Goal: Task Accomplishment & Management: Use online tool/utility

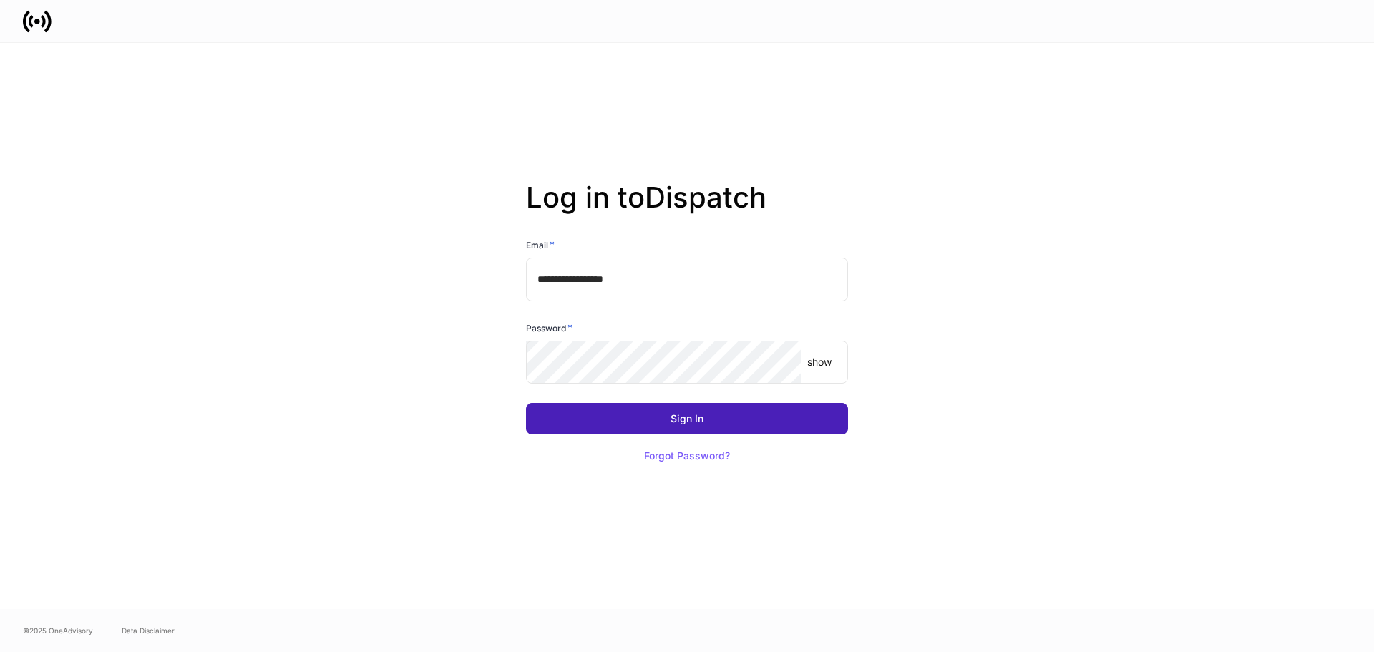
click at [704, 423] on button "Sign In" at bounding box center [687, 418] width 322 height 31
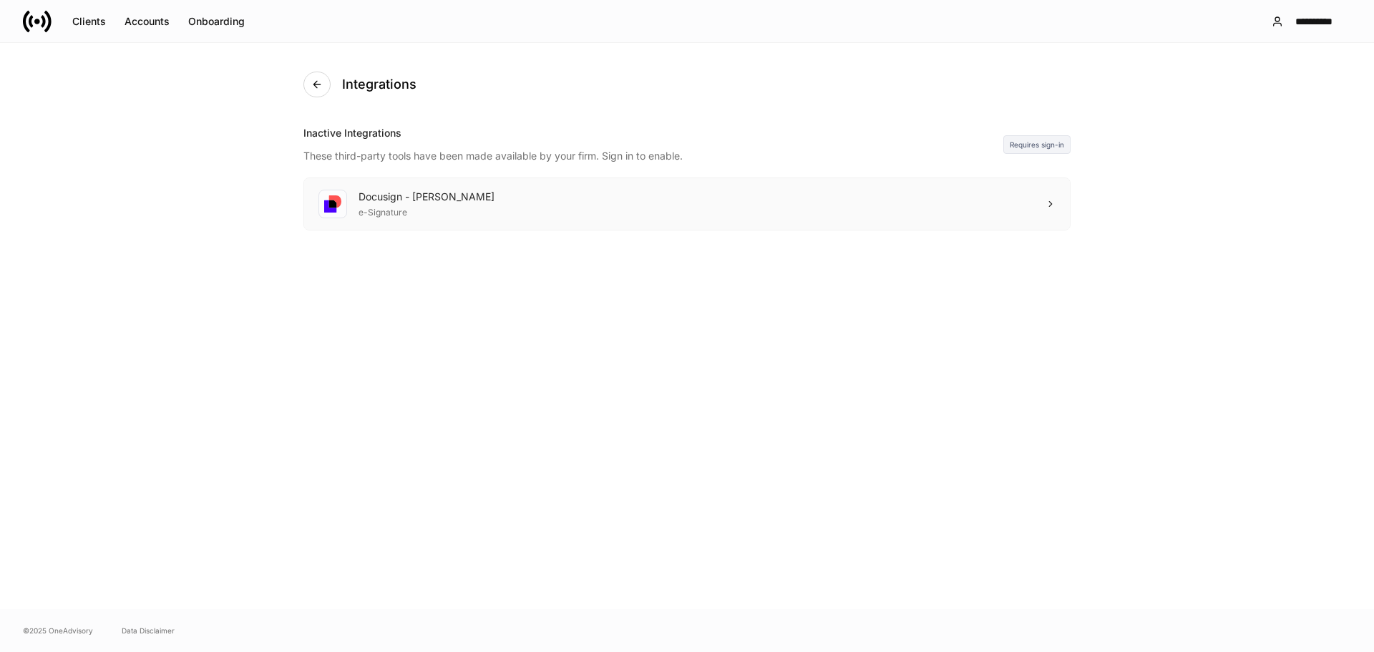
click at [1046, 196] on div "Docusign - [PERSON_NAME] e-Signature" at bounding box center [687, 204] width 766 height 52
